Goal: Use online tool/utility: Utilize a website feature to perform a specific function

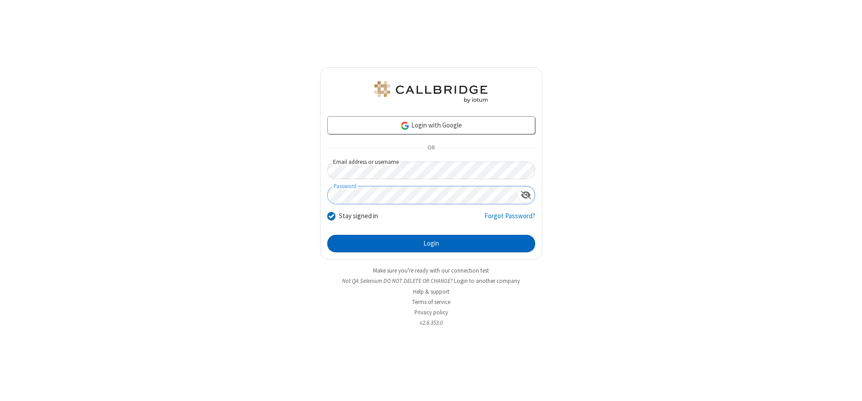
click at [431, 243] on button "Login" at bounding box center [431, 244] width 208 height 18
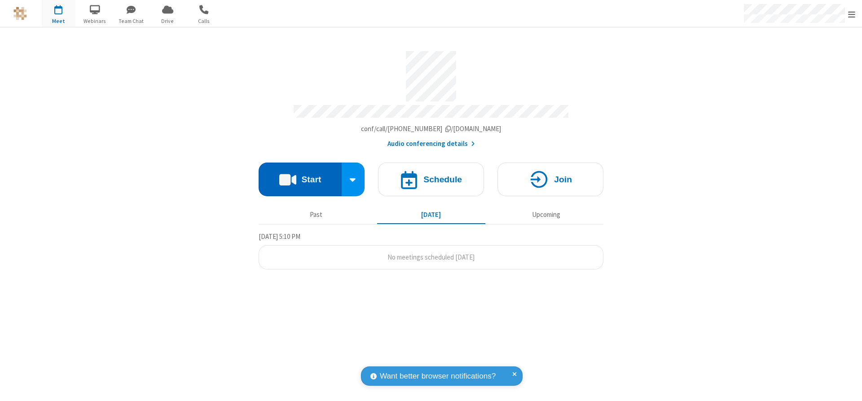
click at [300, 176] on button "Start" at bounding box center [300, 180] width 83 height 34
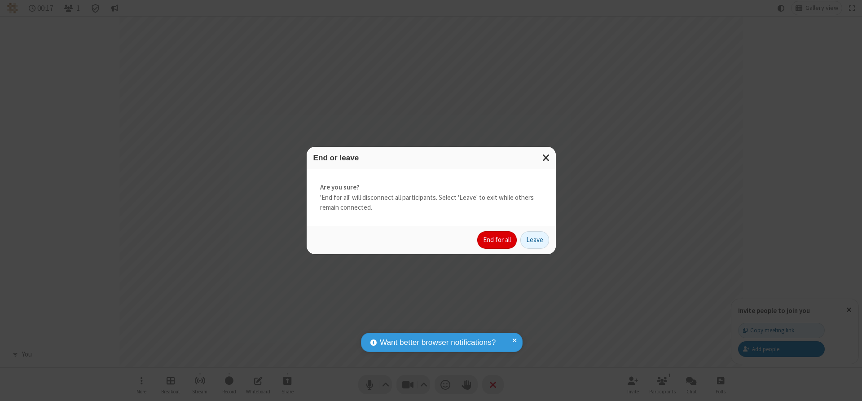
click at [497, 240] on button "End for all" at bounding box center [497, 240] width 40 height 18
